Goal: Information Seeking & Learning: Find specific page/section

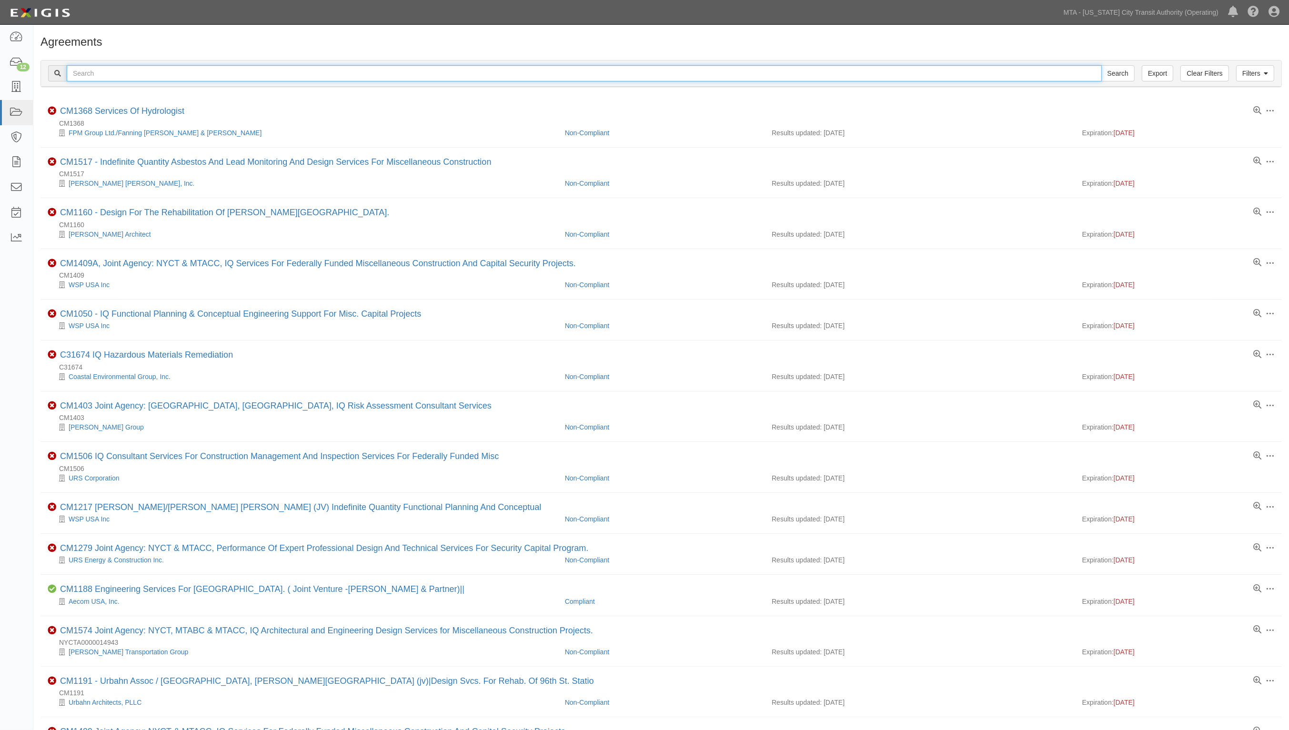
click at [211, 73] on input "text" at bounding box center [584, 73] width 1035 height 16
type input "39016"
click at [1101, 65] on input "Search" at bounding box center [1117, 73] width 33 height 16
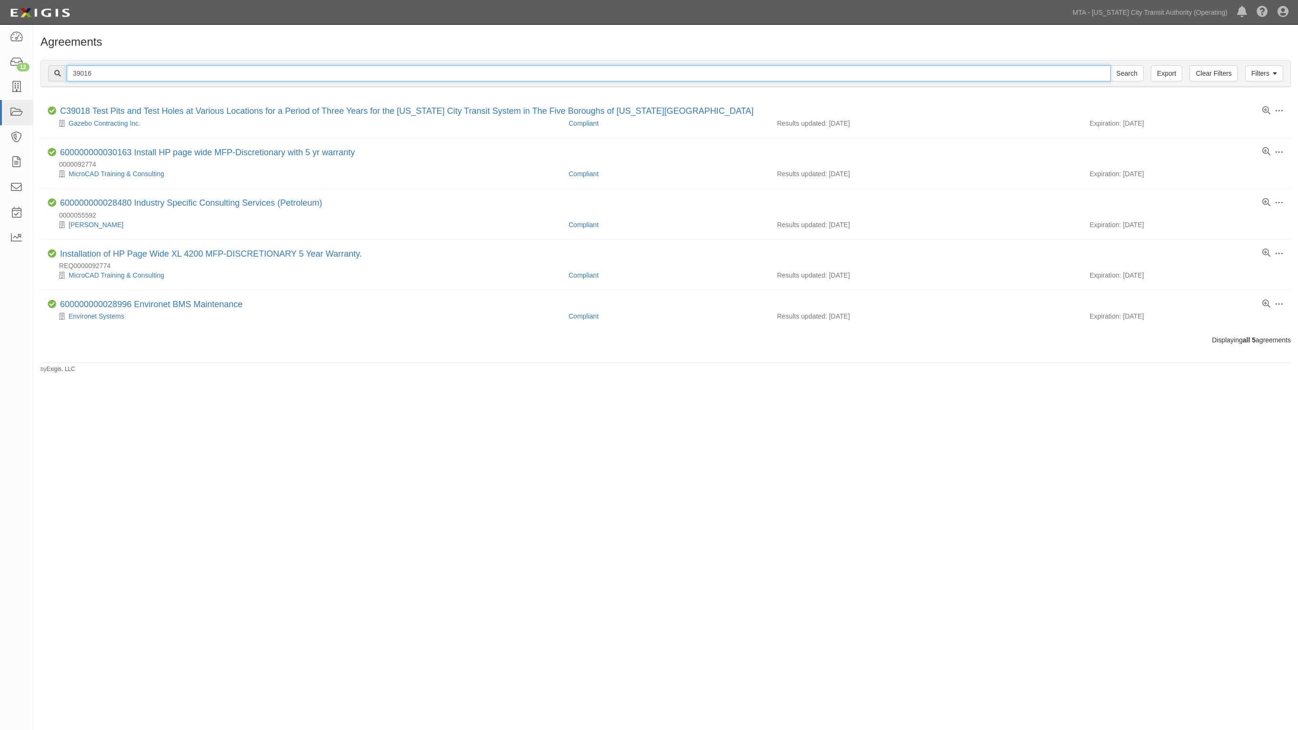
click at [74, 75] on input "39016" at bounding box center [589, 73] width 1044 height 16
type input "c39016"
click at [1110, 65] on input "Search" at bounding box center [1126, 73] width 33 height 16
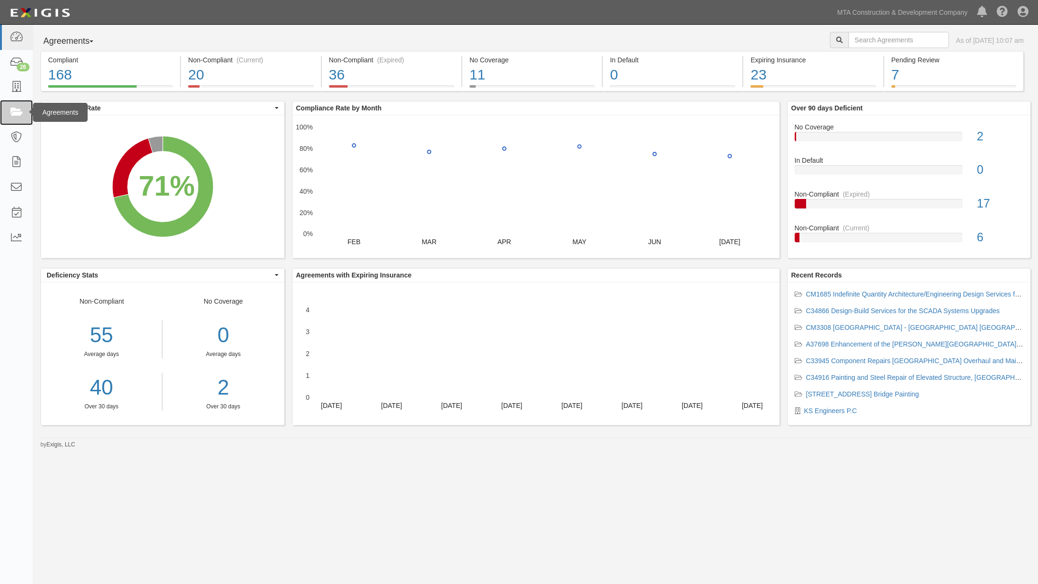
click at [17, 114] on icon at bounding box center [16, 112] width 13 height 11
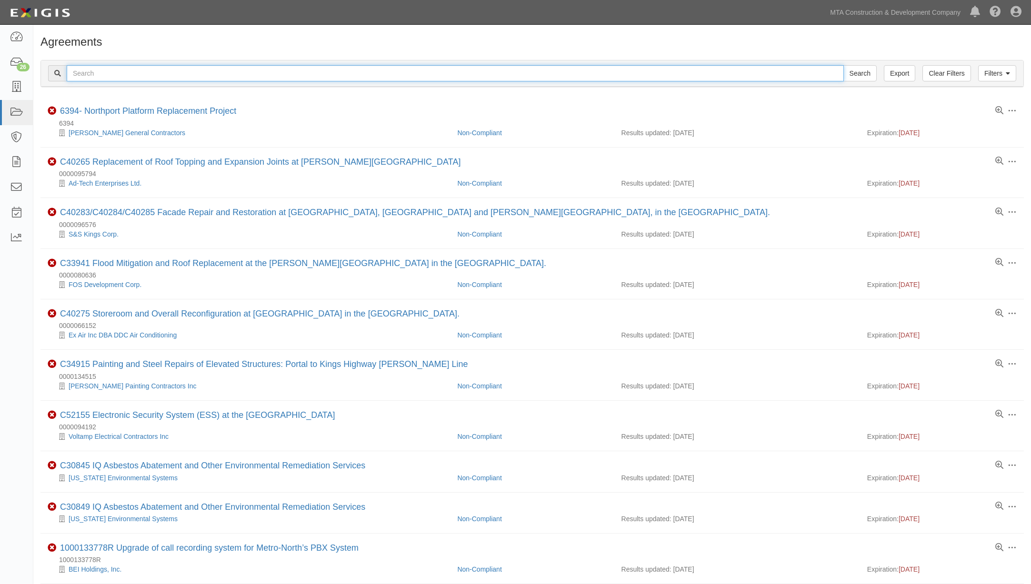
click at [90, 72] on input "text" at bounding box center [455, 73] width 777 height 16
type input "c39016"
click at [843, 65] on input "Search" at bounding box center [859, 73] width 33 height 16
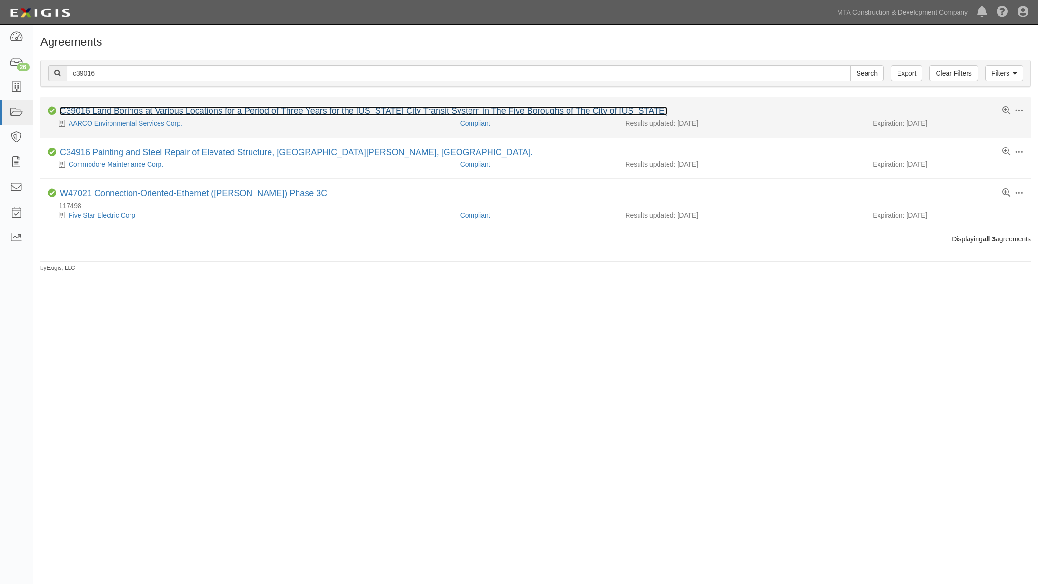
click at [122, 110] on link "C39016 Land Borings at Various Locations for a Period of Three Years for the [U…" at bounding box center [363, 111] width 607 height 10
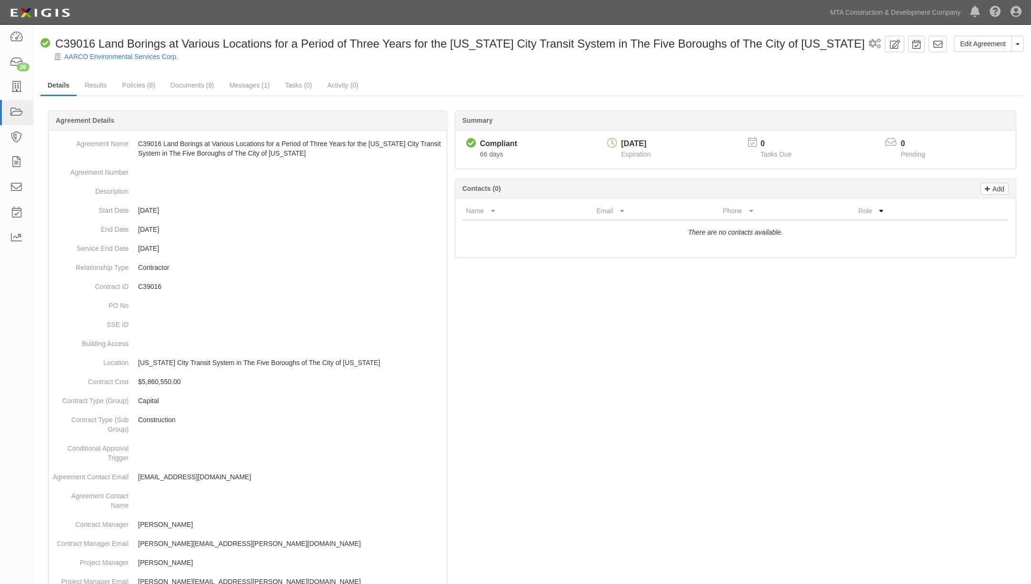
drag, startPoint x: 603, startPoint y: 339, endPoint x: 592, endPoint y: 339, distance: 11.4
click at [598, 339] on div at bounding box center [532, 521] width 984 height 793
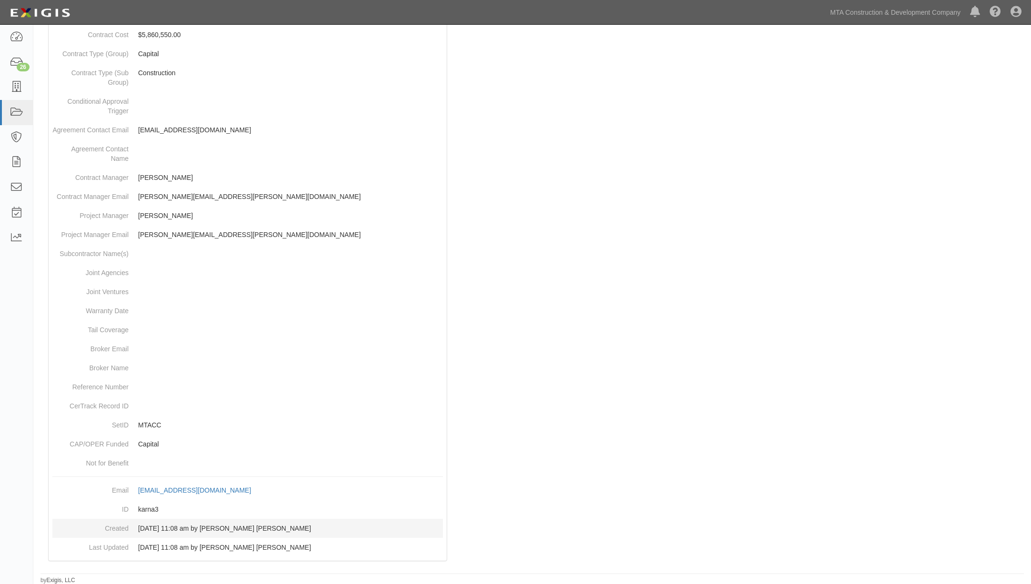
scroll to position [348, 0]
click at [21, 109] on icon at bounding box center [16, 112] width 13 height 11
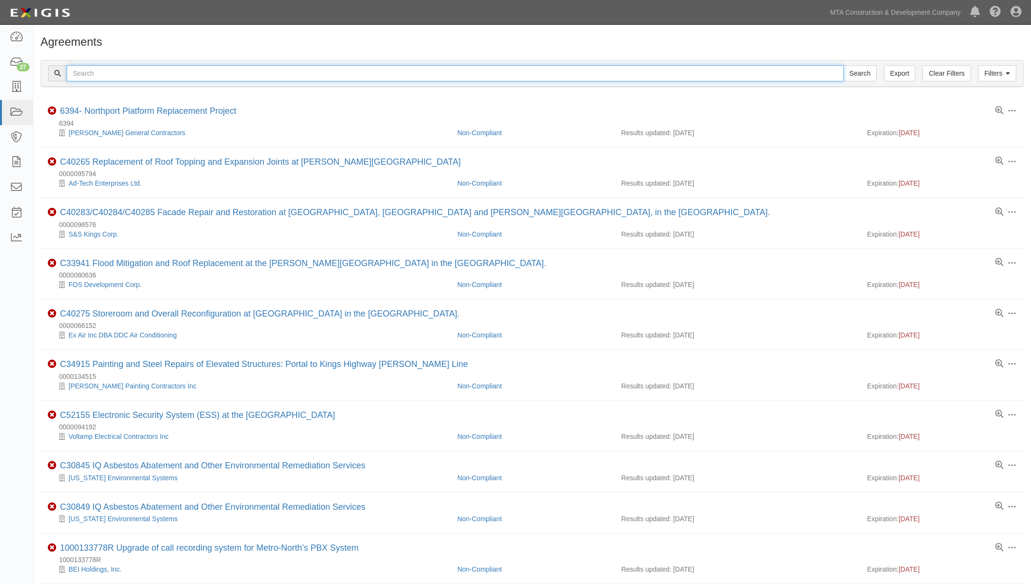
drag, startPoint x: 0, startPoint y: 0, endPoint x: 92, endPoint y: 74, distance: 118.3
click at [92, 74] on input "text" at bounding box center [455, 73] width 777 height 16
type input "81436"
click at [843, 65] on input "Search" at bounding box center [859, 73] width 33 height 16
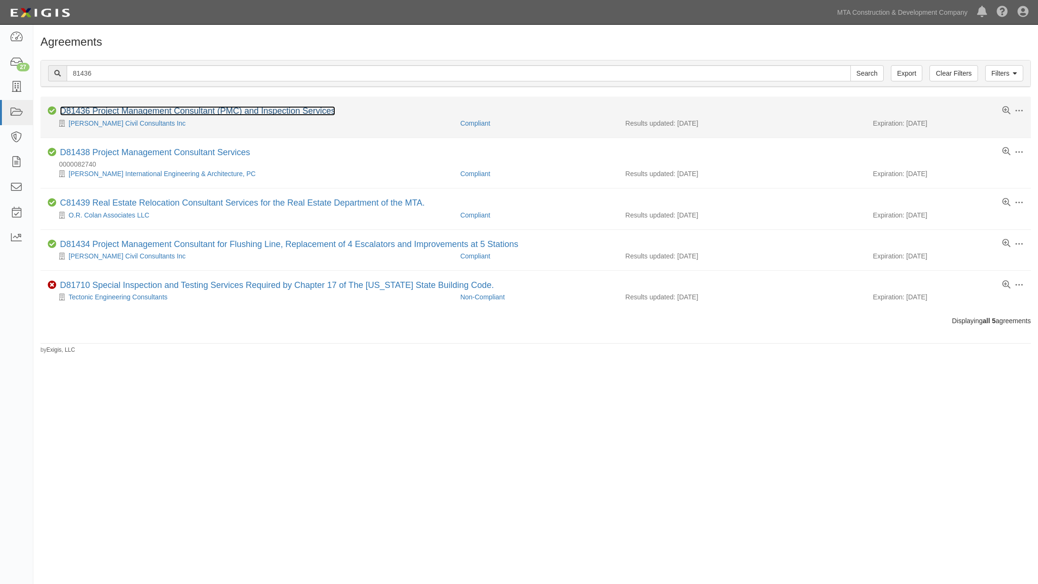
click at [107, 110] on link "D81436 Project Management Consultant (PMC) and Inspection Services" at bounding box center [197, 111] width 275 height 10
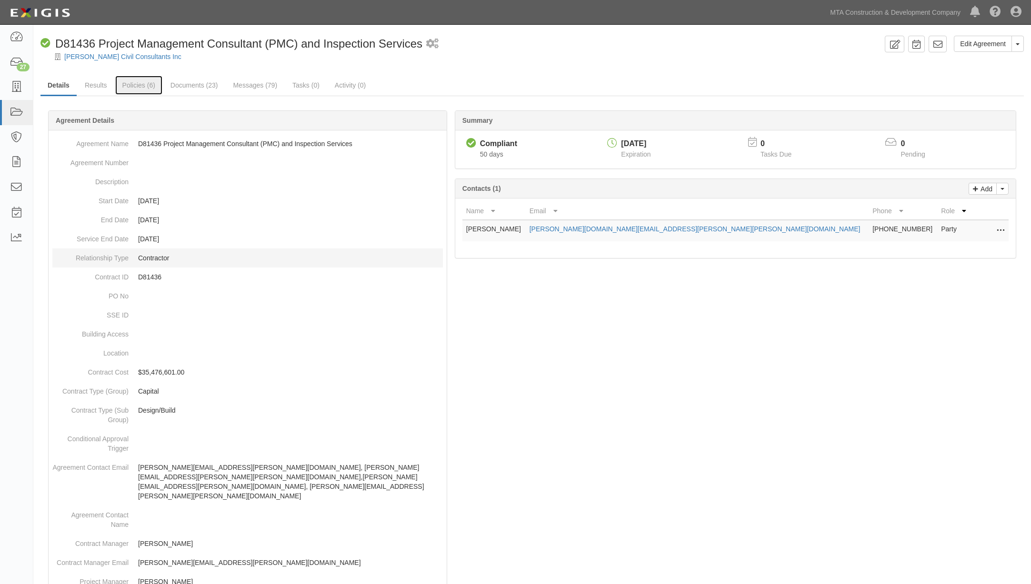
drag, startPoint x: 137, startPoint y: 84, endPoint x: 157, endPoint y: 261, distance: 177.8
click at [137, 85] on link "Policies (6)" at bounding box center [138, 85] width 47 height 19
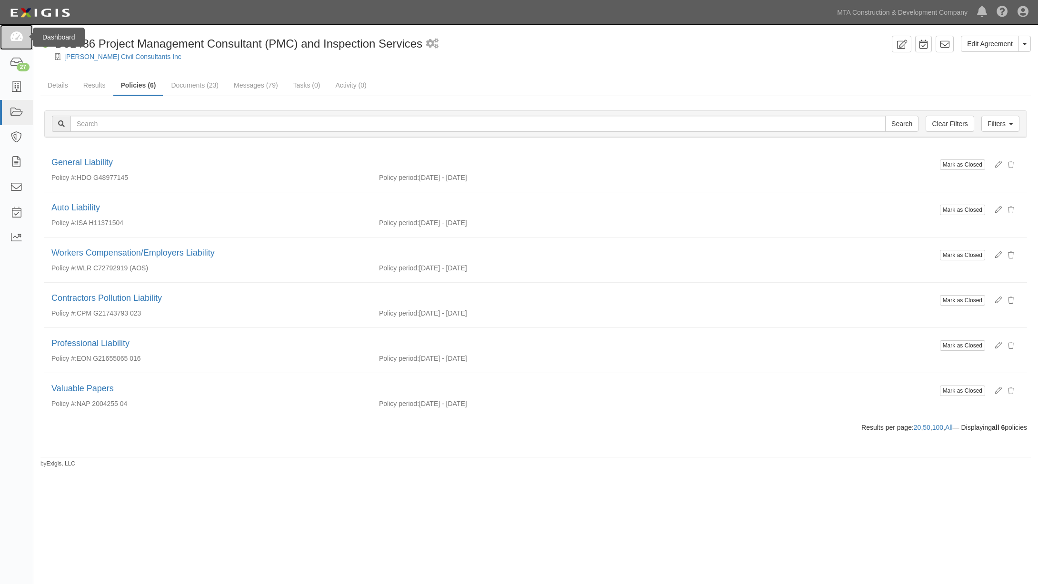
click at [20, 36] on icon at bounding box center [16, 37] width 13 height 11
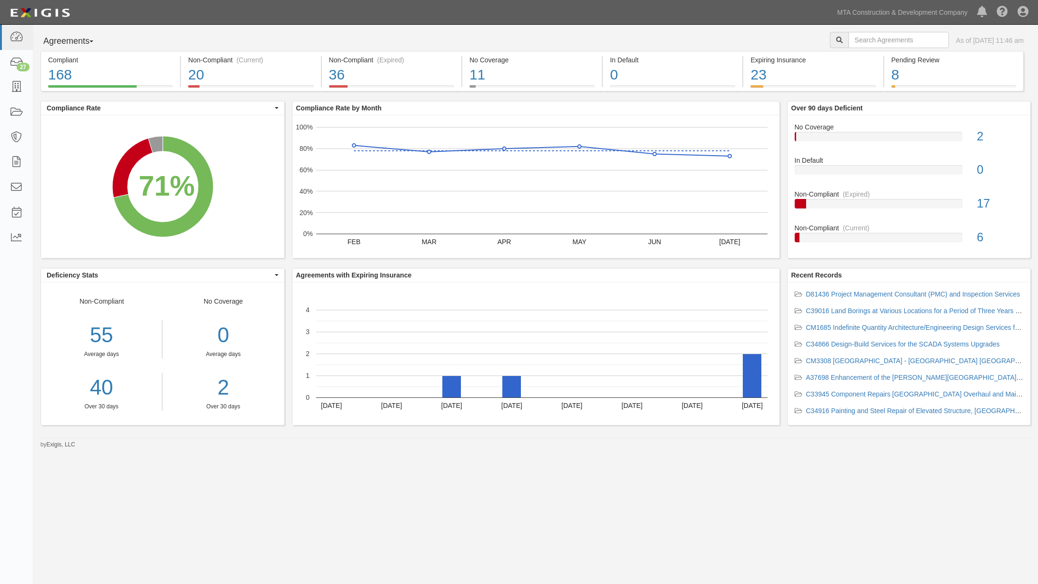
click at [377, 36] on div "Agreements Parties Agreements Coverages As of Aug 15, 2025 11:46 am" at bounding box center [535, 41] width 1005 height 19
drag, startPoint x: 22, startPoint y: 109, endPoint x: 44, endPoint y: 103, distance: 22.5
click at [21, 109] on icon at bounding box center [16, 112] width 13 height 11
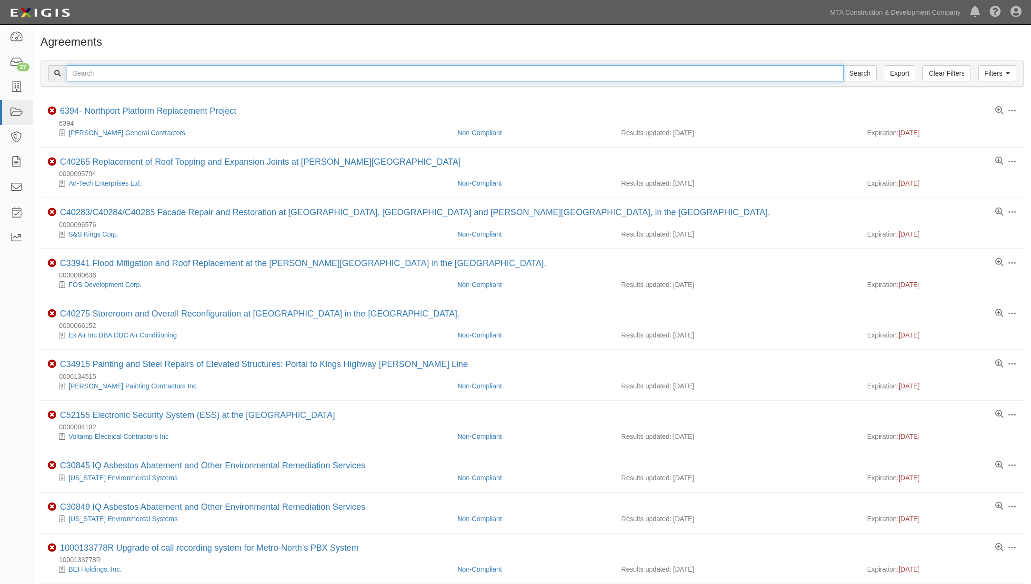
click at [110, 70] on input "text" at bounding box center [455, 73] width 777 height 16
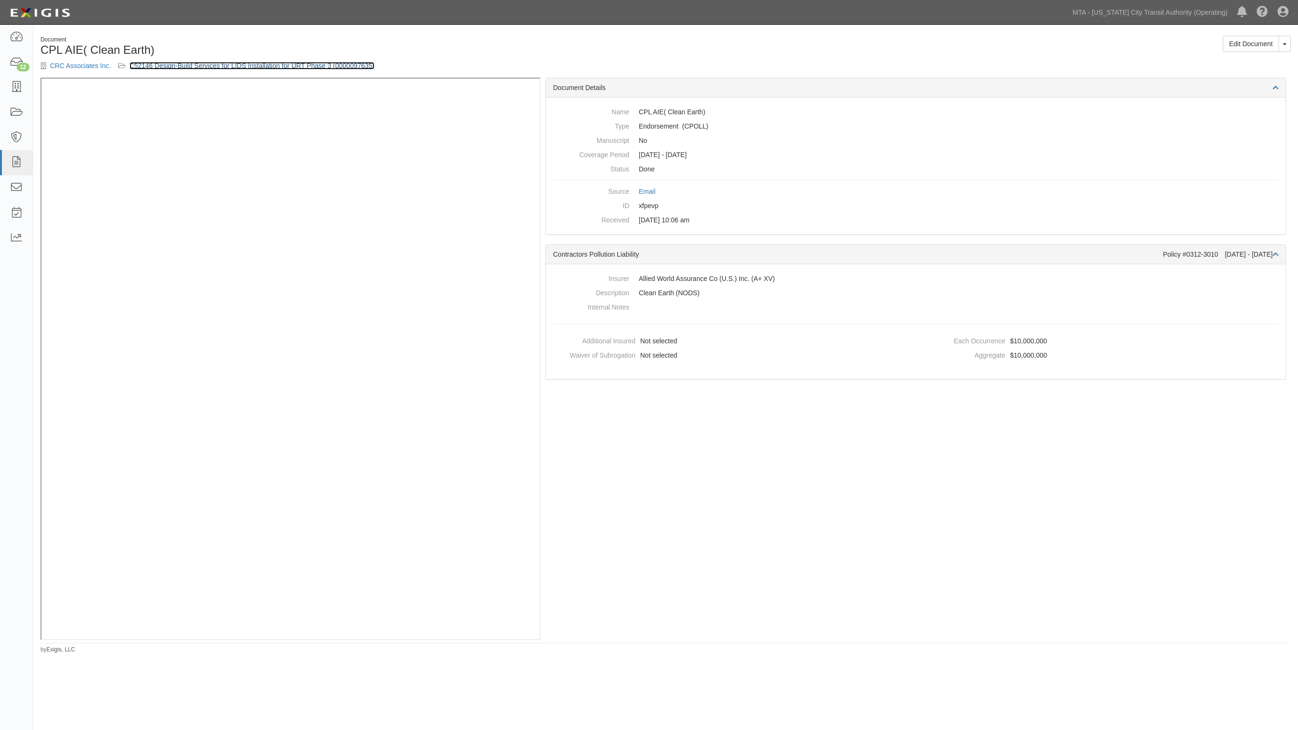
click at [175, 63] on link "C52146 Design-Build Services for LIDS Installation for URT Phase 3 (0000097635)" at bounding box center [252, 66] width 245 height 8
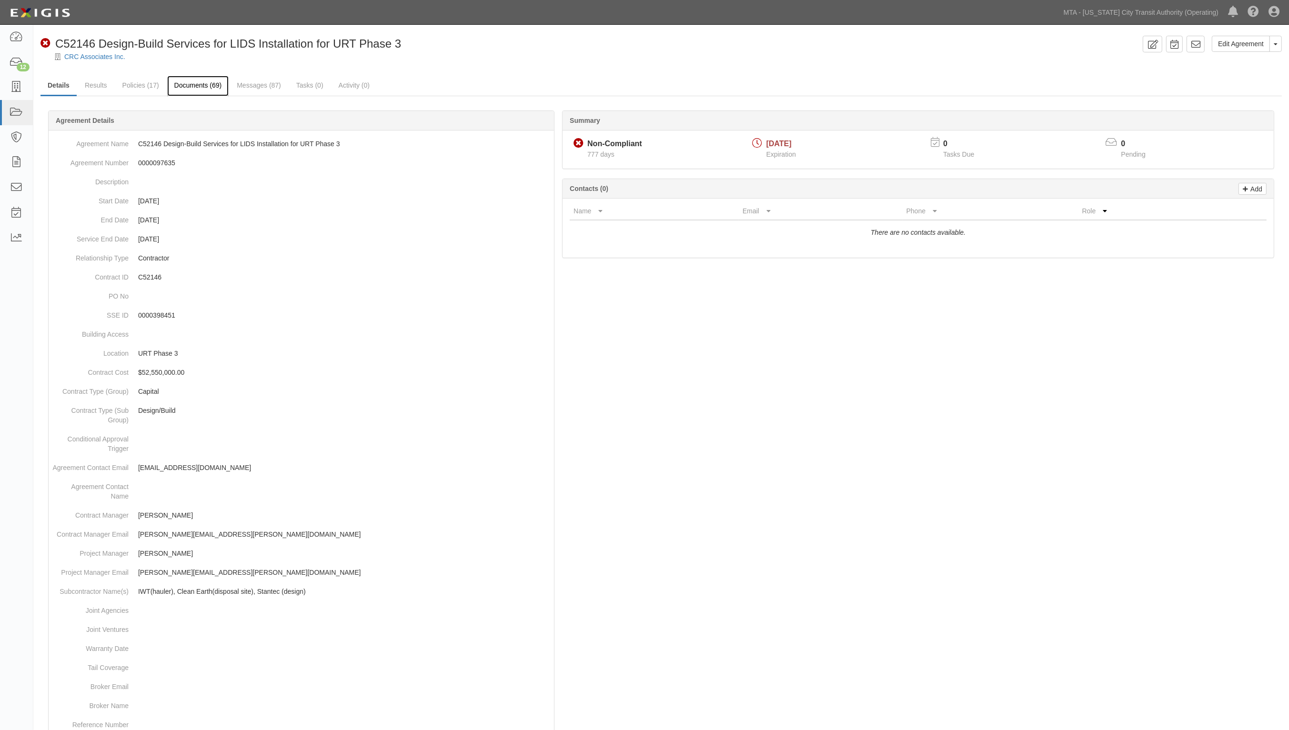
click at [191, 82] on link "Documents (69)" at bounding box center [198, 86] width 62 height 20
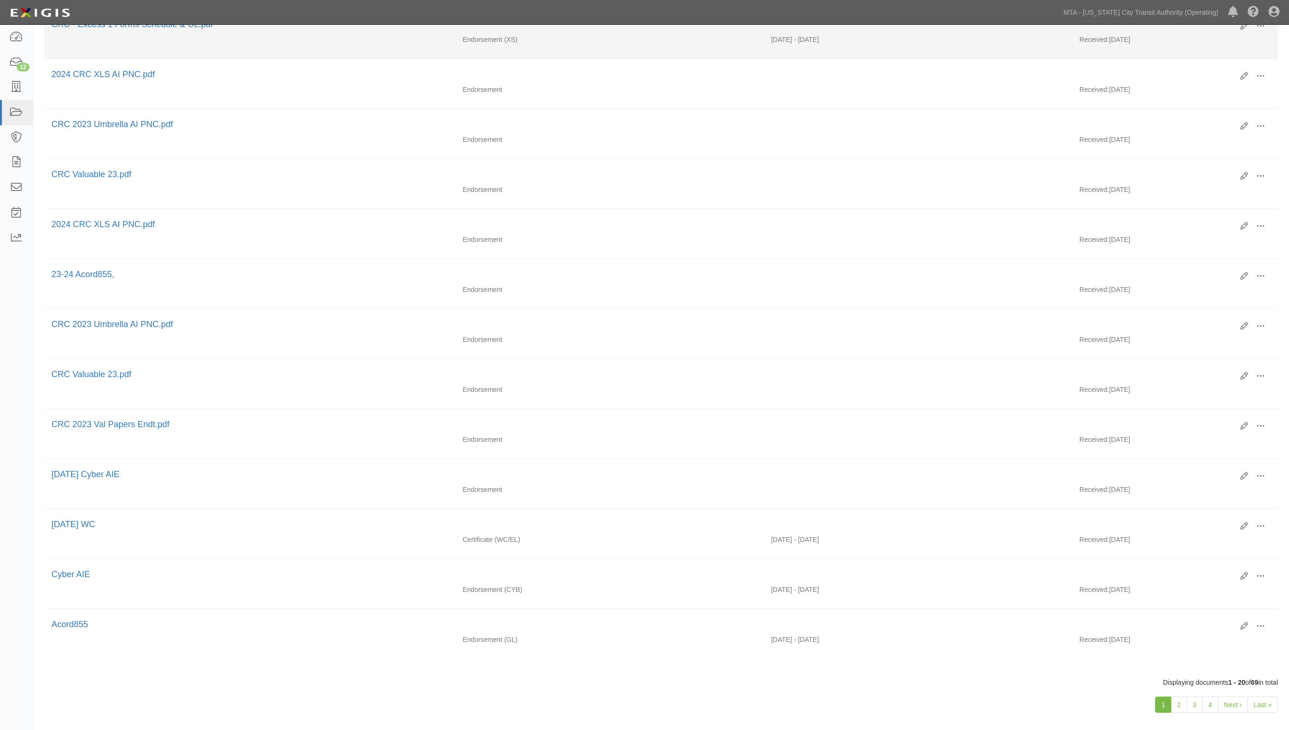
scroll to position [567, 0]
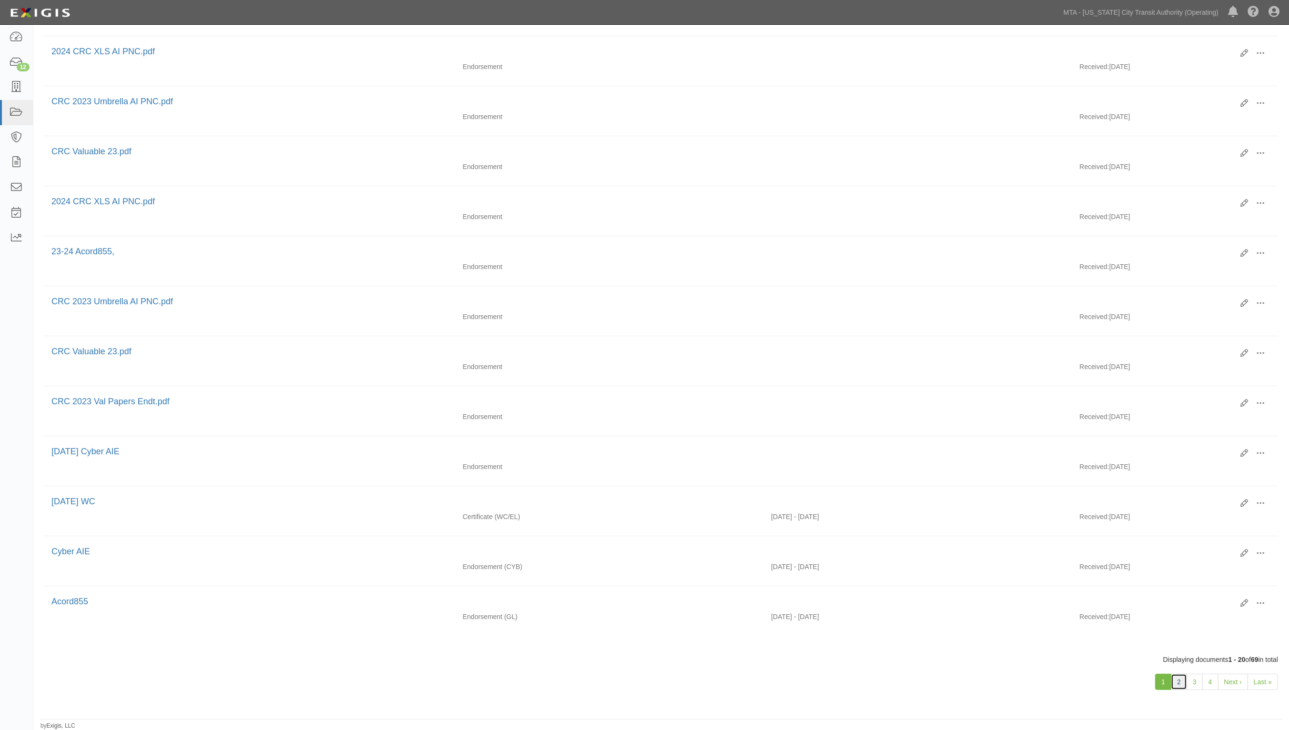
click at [1176, 686] on link "2" at bounding box center [1179, 682] width 16 height 16
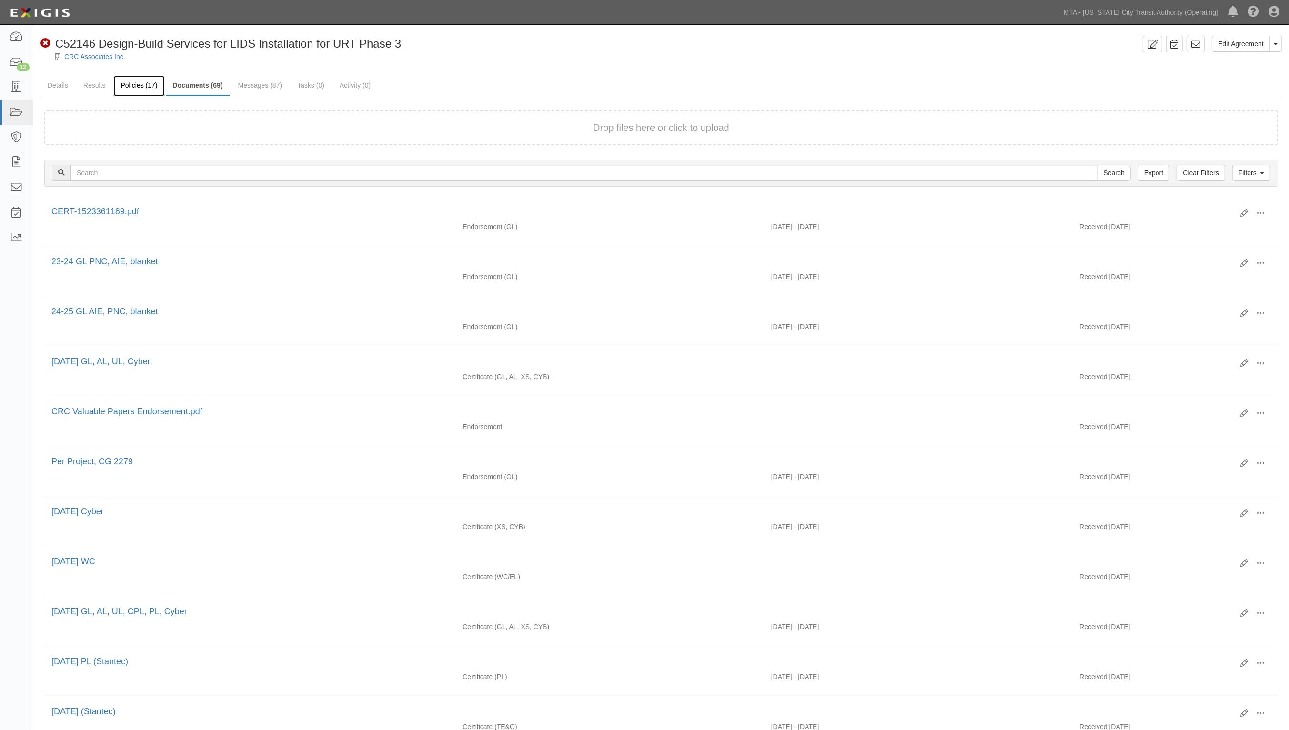
click at [136, 84] on link "Policies (17)" at bounding box center [138, 86] width 51 height 20
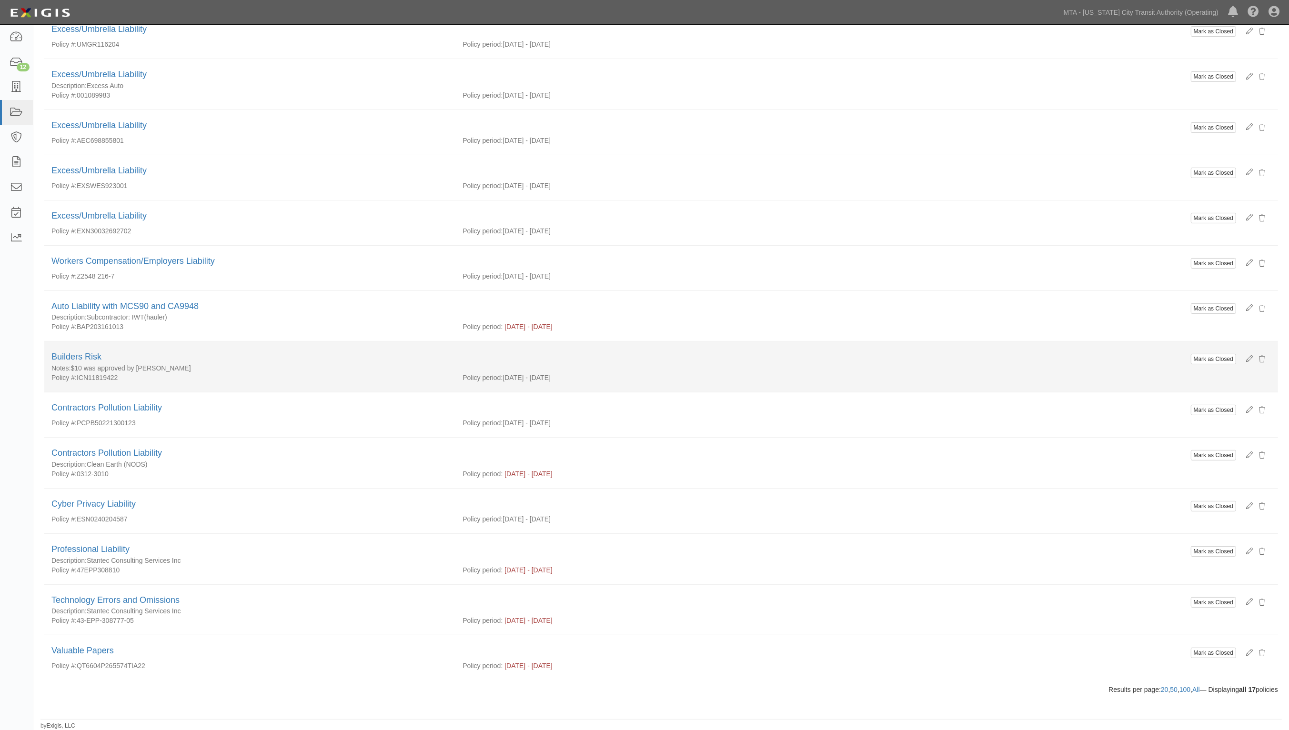
scroll to position [279, 0]
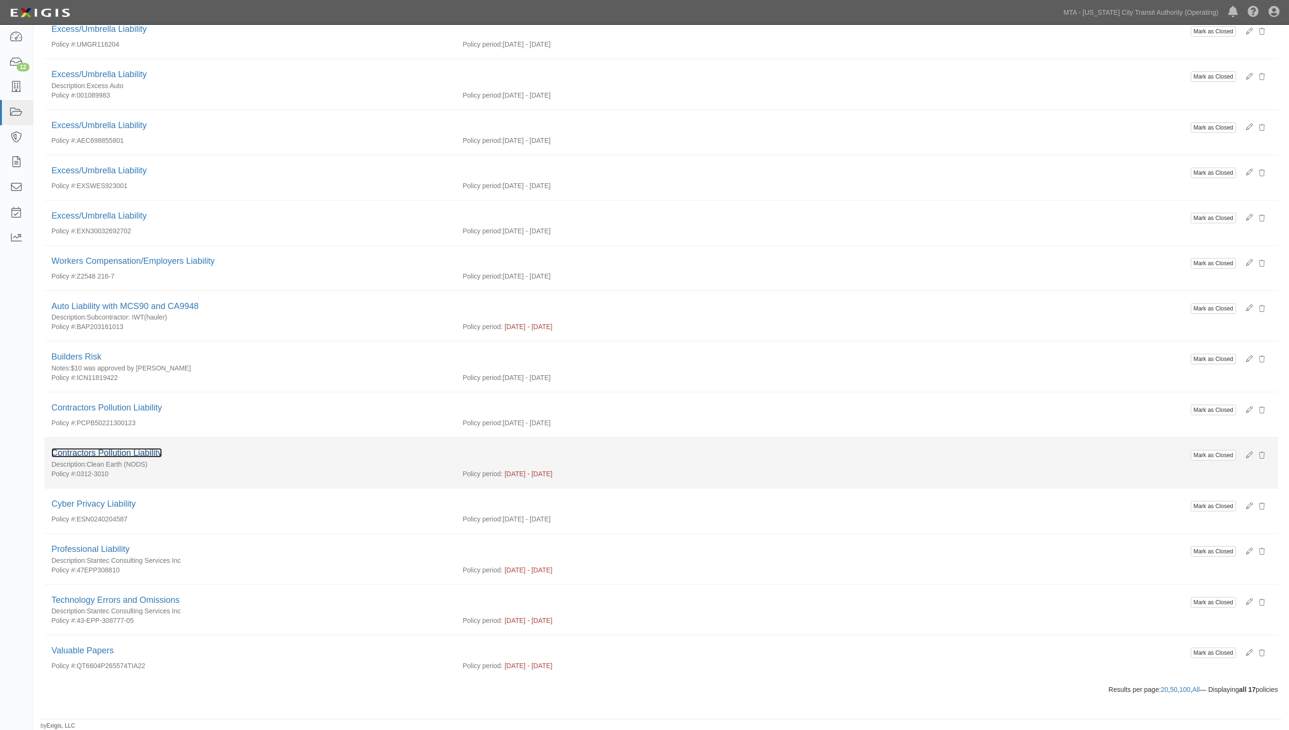
click at [141, 452] on link "Contractors Pollution Liability" at bounding box center [106, 453] width 110 height 10
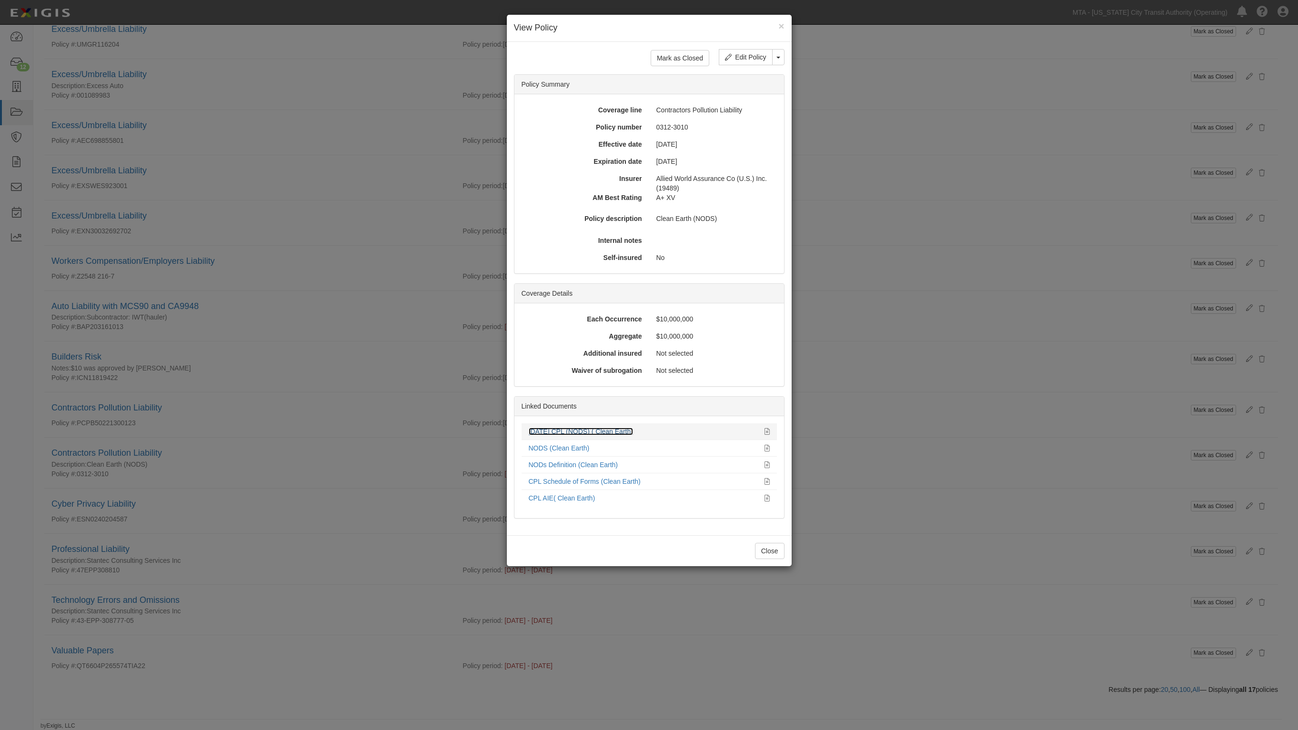
click at [575, 433] on link "[DATE] CPL (NODS) ( Clean Earth)" at bounding box center [581, 432] width 104 height 8
click at [319, 162] on div "× View Policy Mark as Closed Edit Policy Toggle Dropdown Delete Policy Policy S…" at bounding box center [649, 365] width 1298 height 730
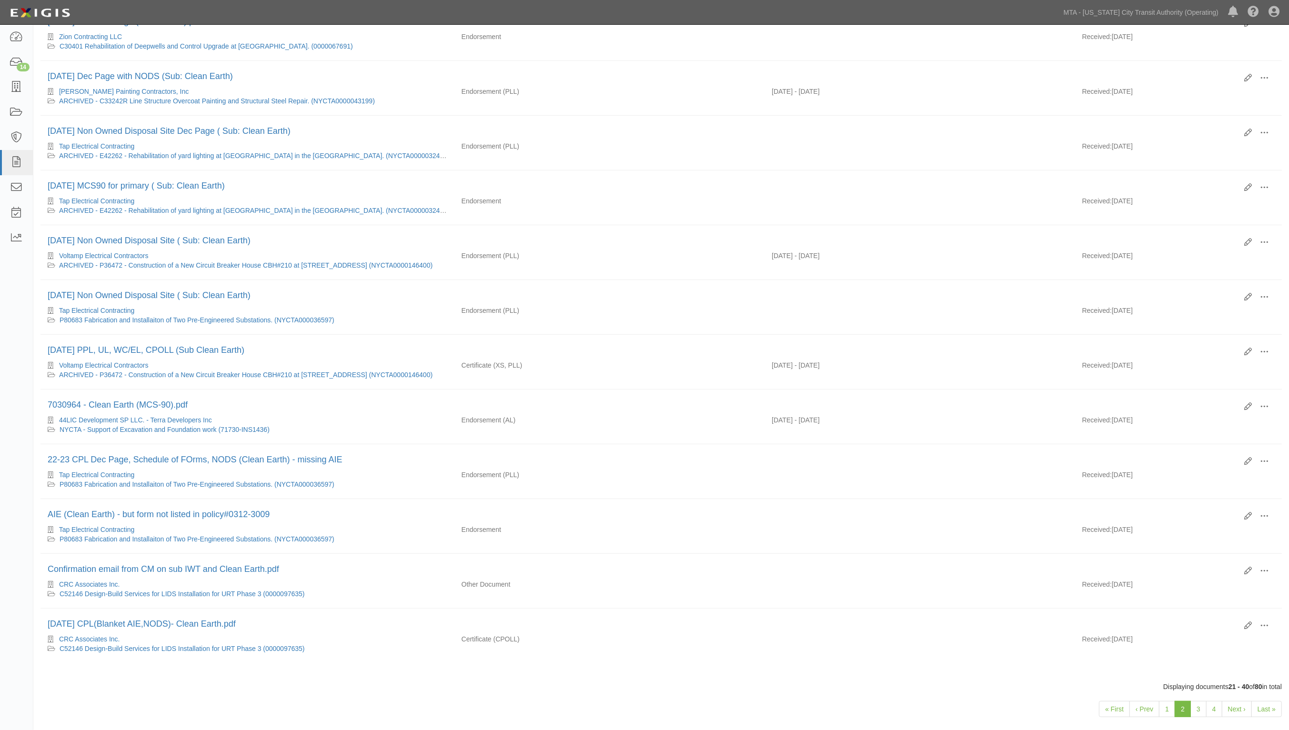
scroll to position [590, 0]
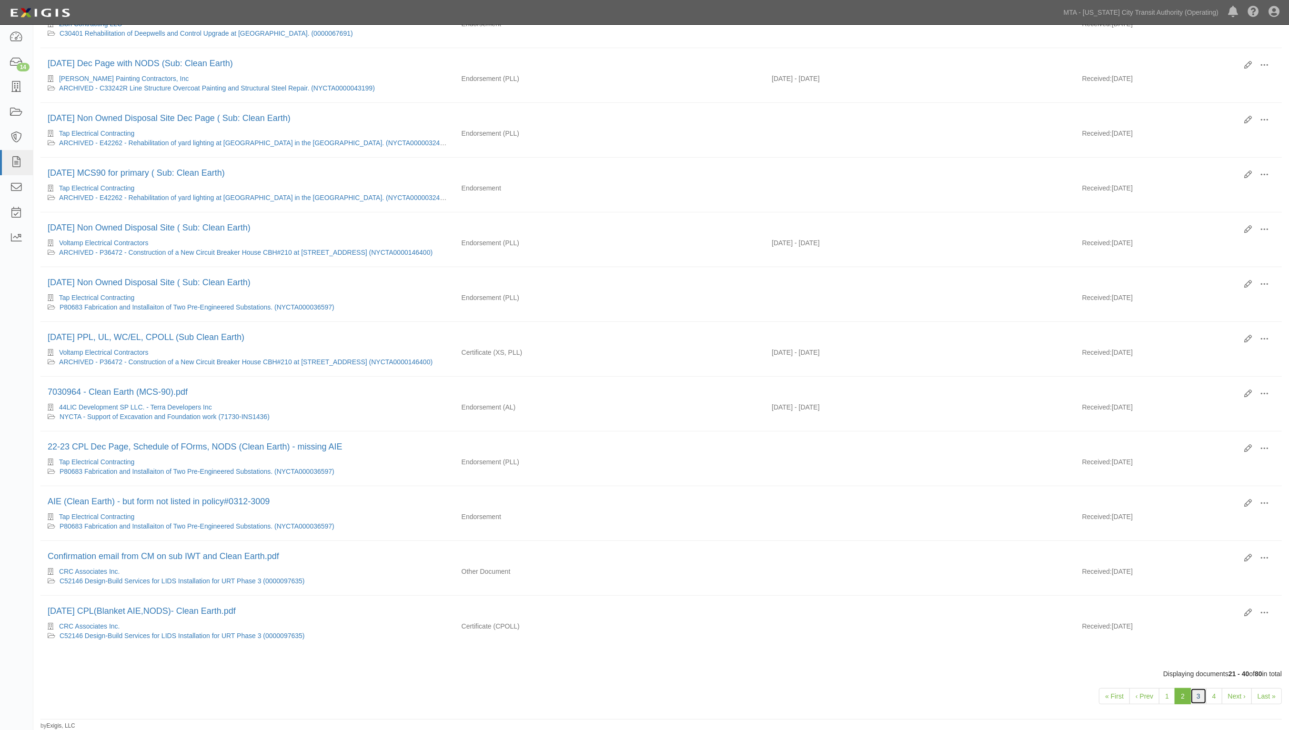
click at [1196, 697] on link "3" at bounding box center [1198, 696] width 16 height 16
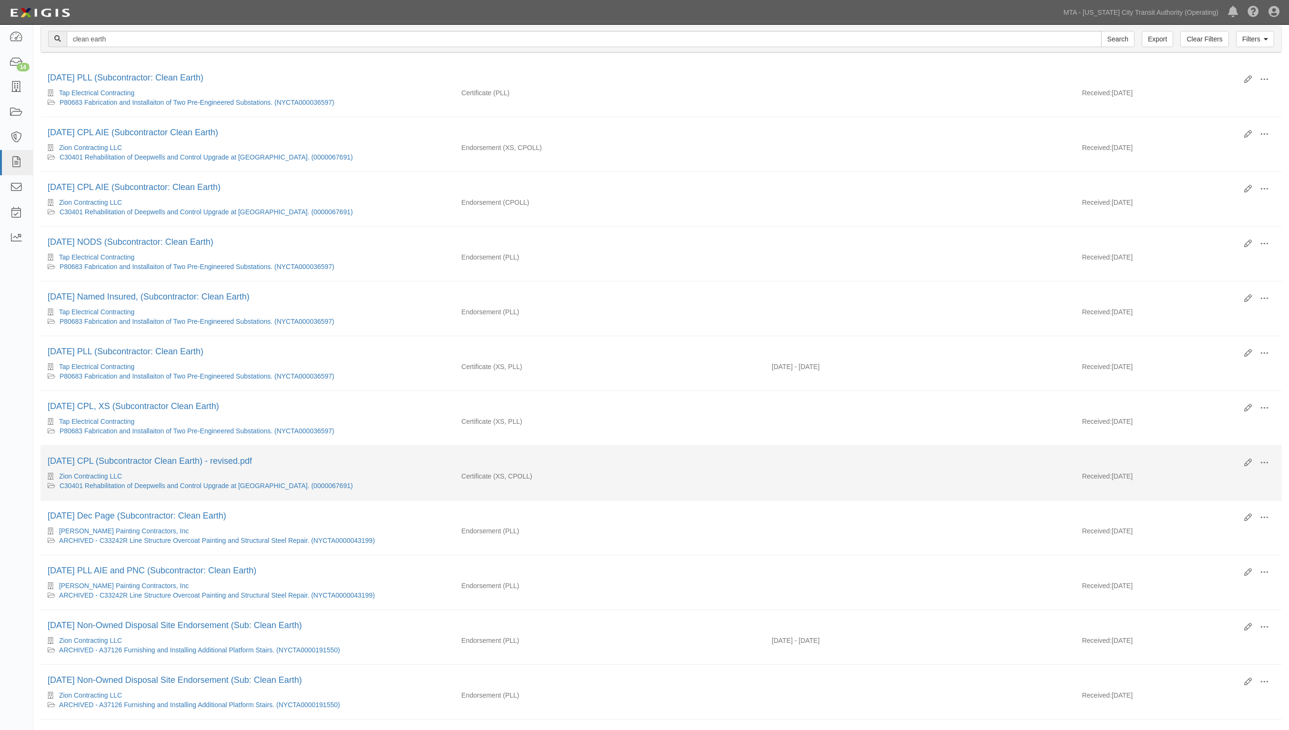
scroll to position [357, 0]
